Goal: Find contact information: Find contact information

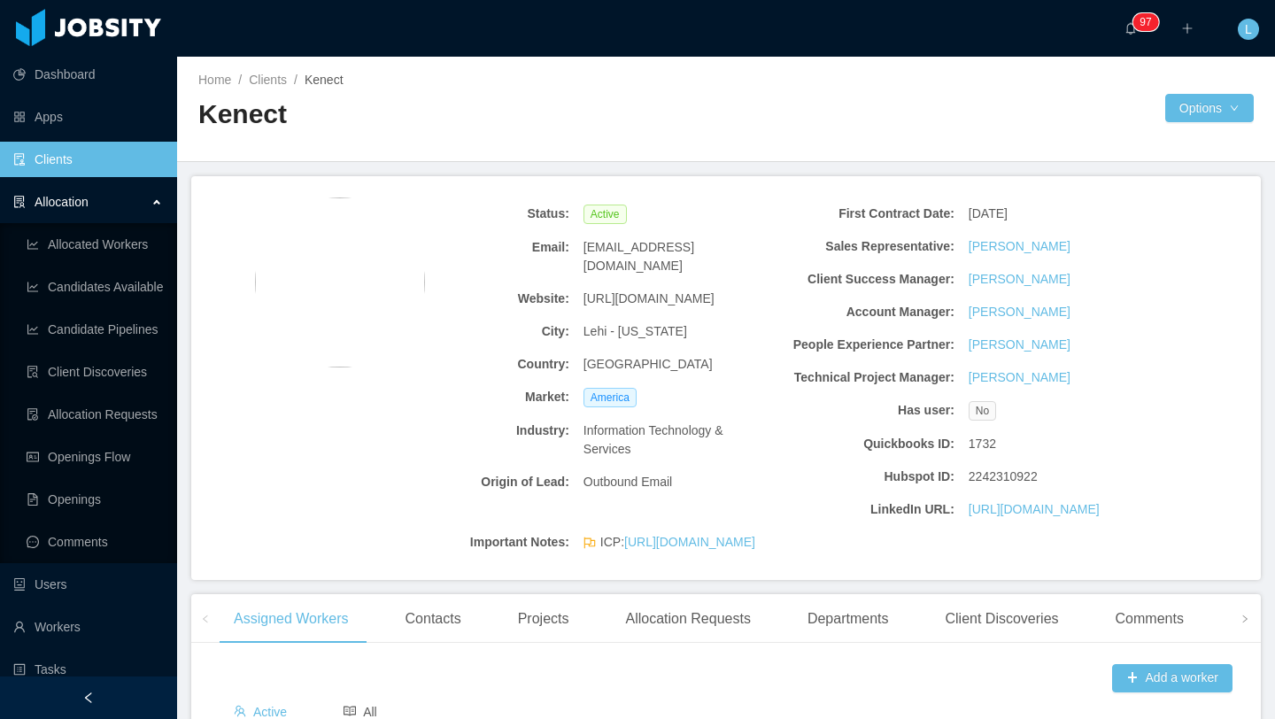
scroll to position [14, 0]
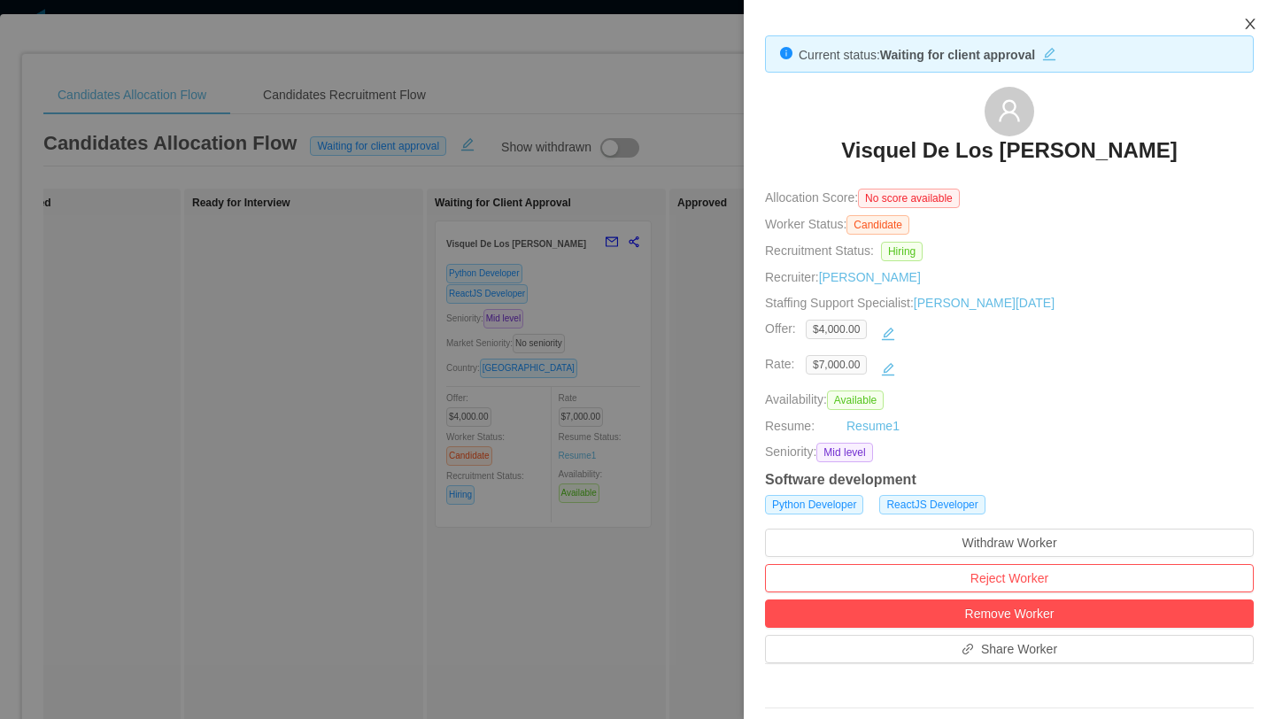
click at [1254, 25] on icon "icon: close" at bounding box center [1250, 24] width 14 height 14
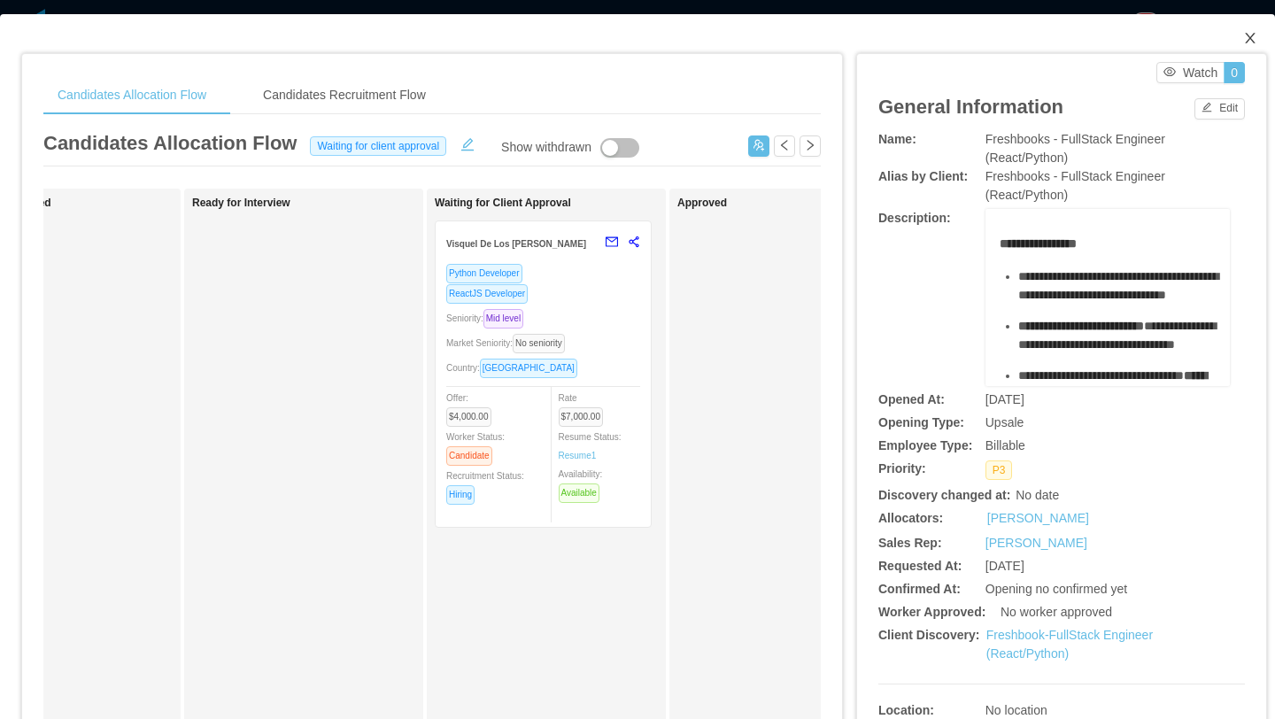
click at [1255, 33] on icon "icon: close" at bounding box center [1250, 38] width 14 height 14
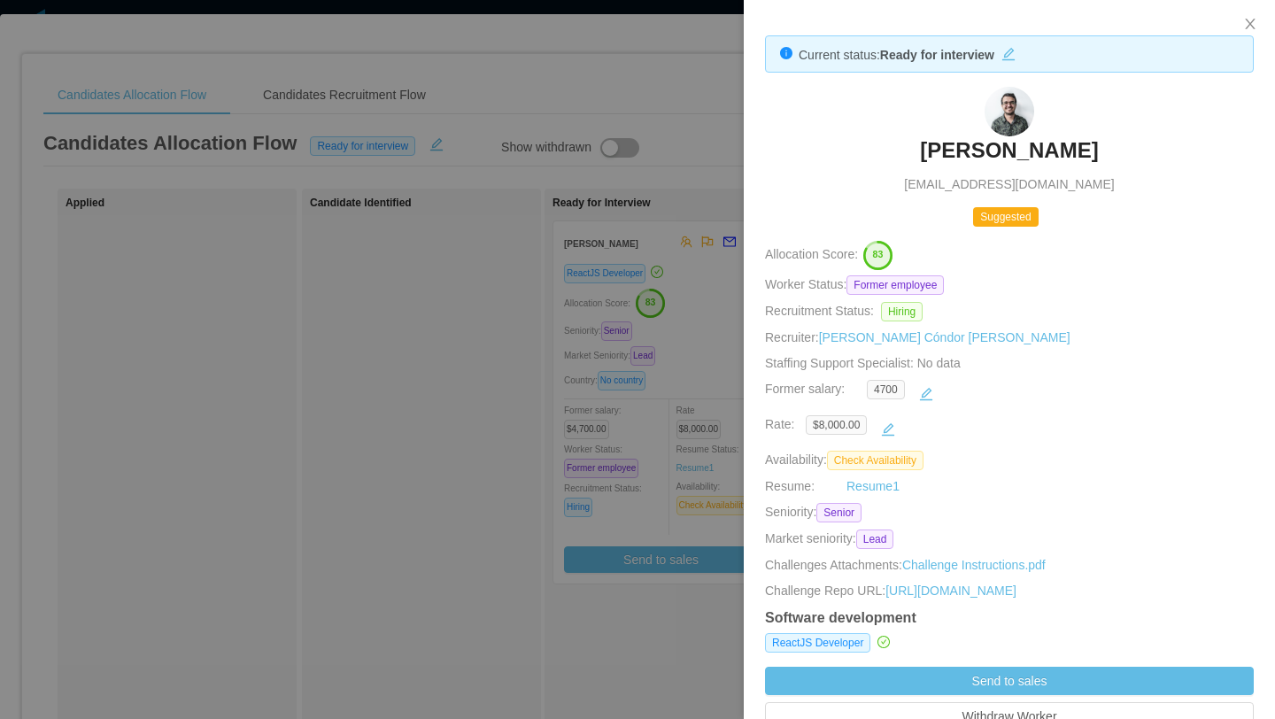
scroll to position [0, 184]
click at [1249, 25] on icon "icon: close" at bounding box center [1250, 24] width 10 height 11
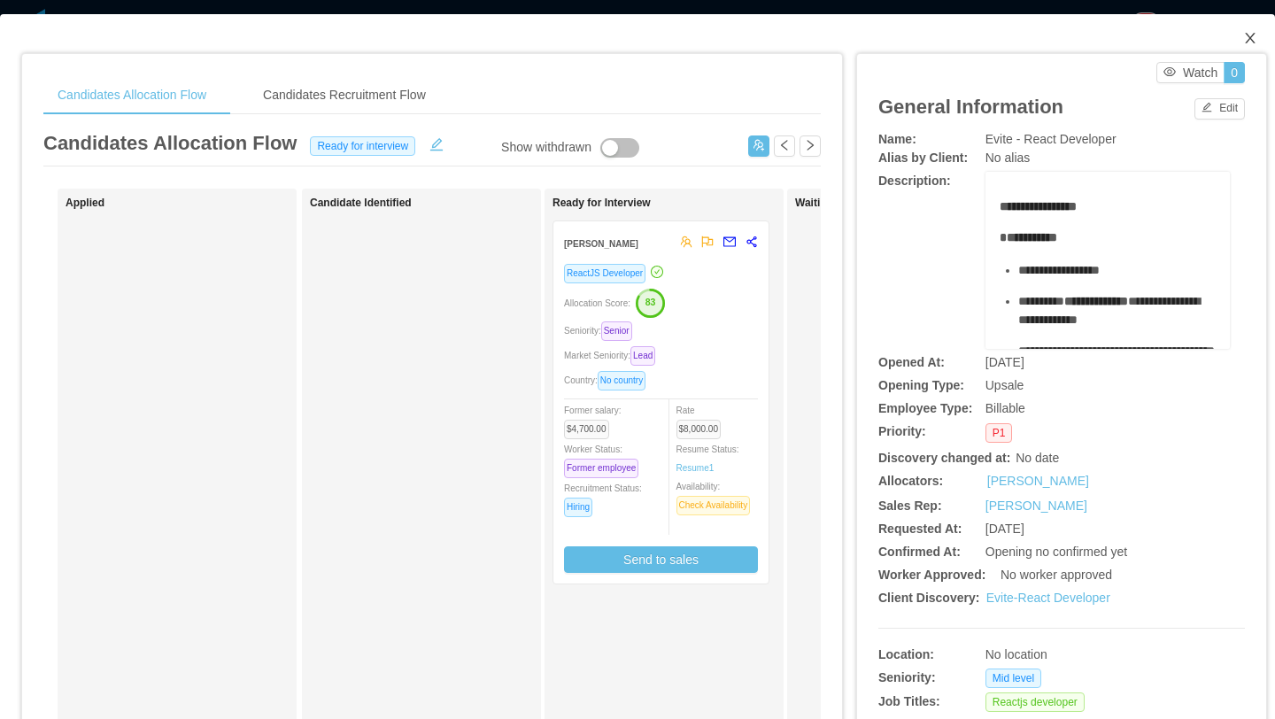
click at [1255, 41] on icon "icon: close" at bounding box center [1250, 38] width 14 height 14
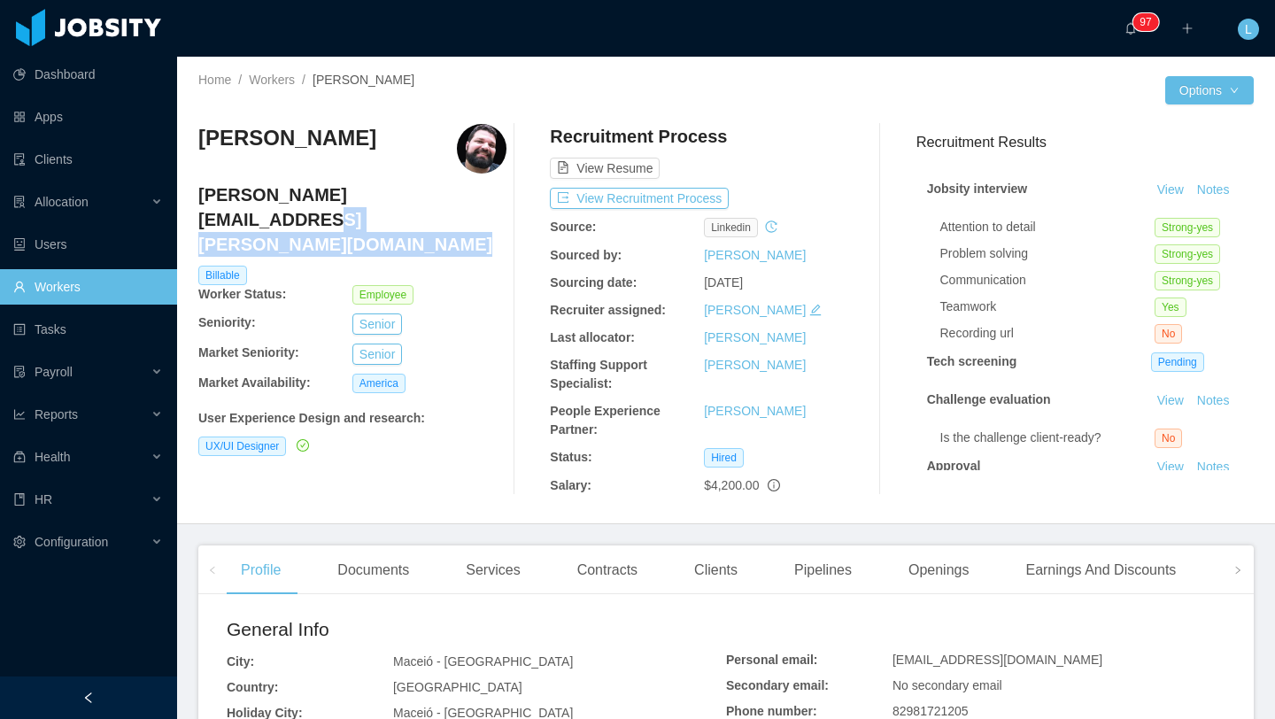
drag, startPoint x: 433, startPoint y: 196, endPoint x: 197, endPoint y: 194, distance: 235.6
click at [198, 194] on h4 "leonardo.abreu@jobsity.com" at bounding box center [352, 219] width 308 height 74
drag, startPoint x: 197, startPoint y: 194, endPoint x: 441, endPoint y: 197, distance: 243.5
click at [441, 197] on h4 "leonardo.abreu@jobsity.com" at bounding box center [352, 219] width 308 height 74
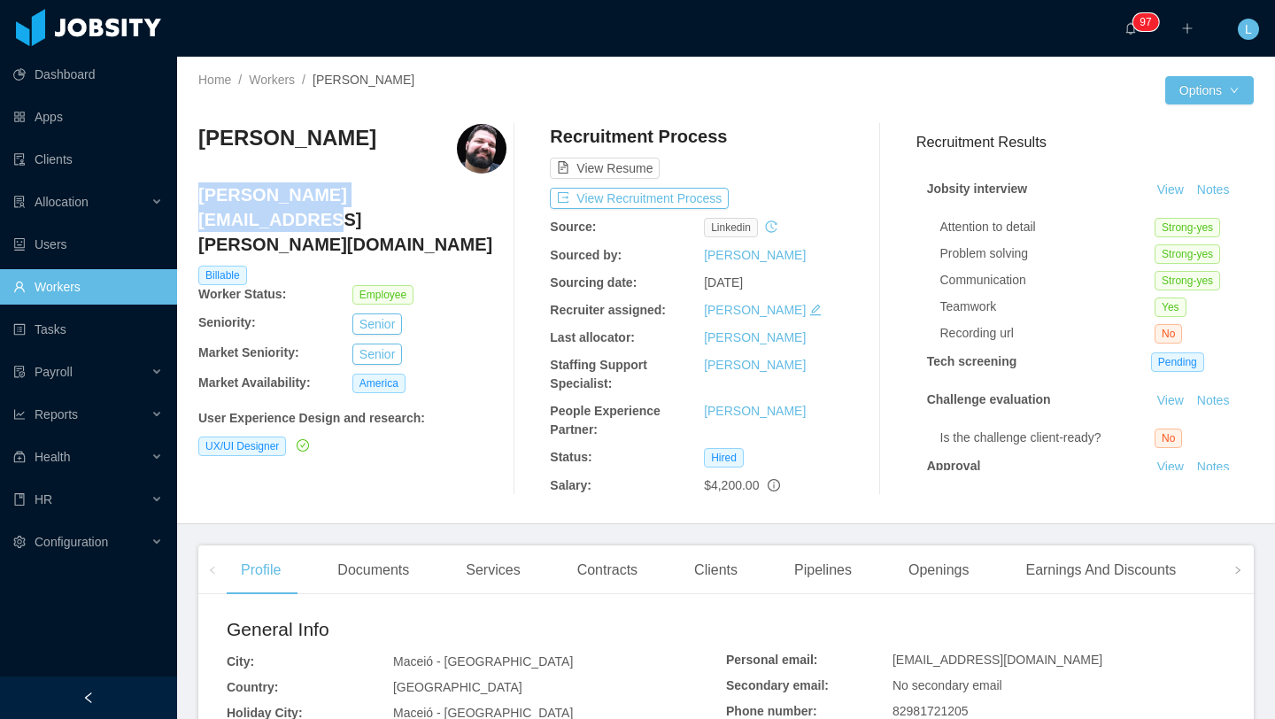
drag, startPoint x: 437, startPoint y: 196, endPoint x: 200, endPoint y: 192, distance: 236.5
click at [200, 192] on h4 "leonardo.abreu@jobsity.com" at bounding box center [352, 219] width 308 height 74
copy h4 "leonardo.abreu@jobsity.com"
